Goal: Find specific page/section: Find specific page/section

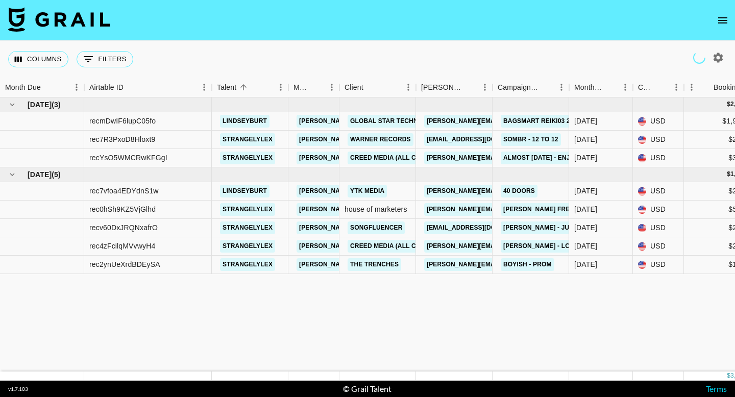
click at [717, 20] on icon "open drawer" at bounding box center [722, 20] width 12 height 12
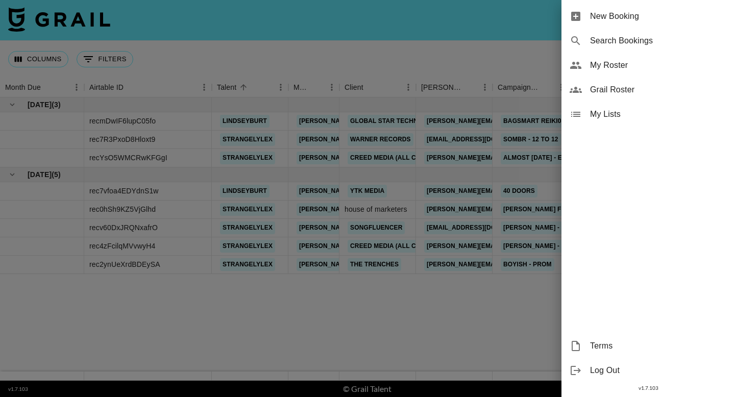
click at [622, 86] on span "Grail Roster" at bounding box center [658, 90] width 137 height 12
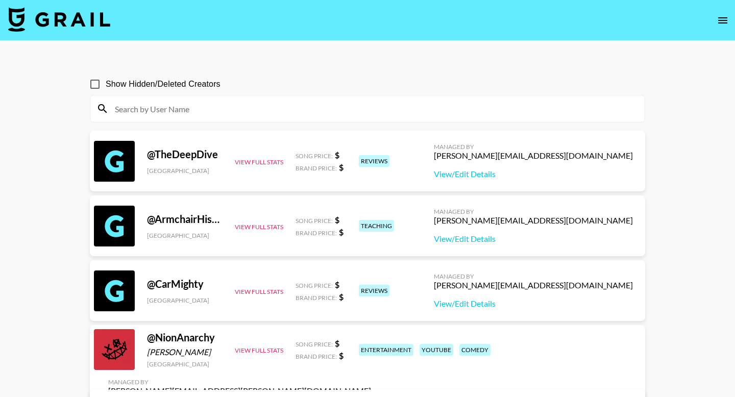
click at [244, 106] on input at bounding box center [374, 109] width 530 height 16
paste input "shakirakhan"
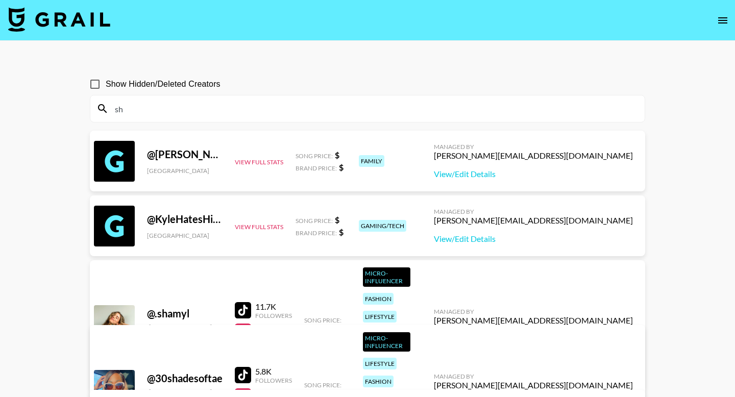
type input "s"
